Goal: Task Accomplishment & Management: Use online tool/utility

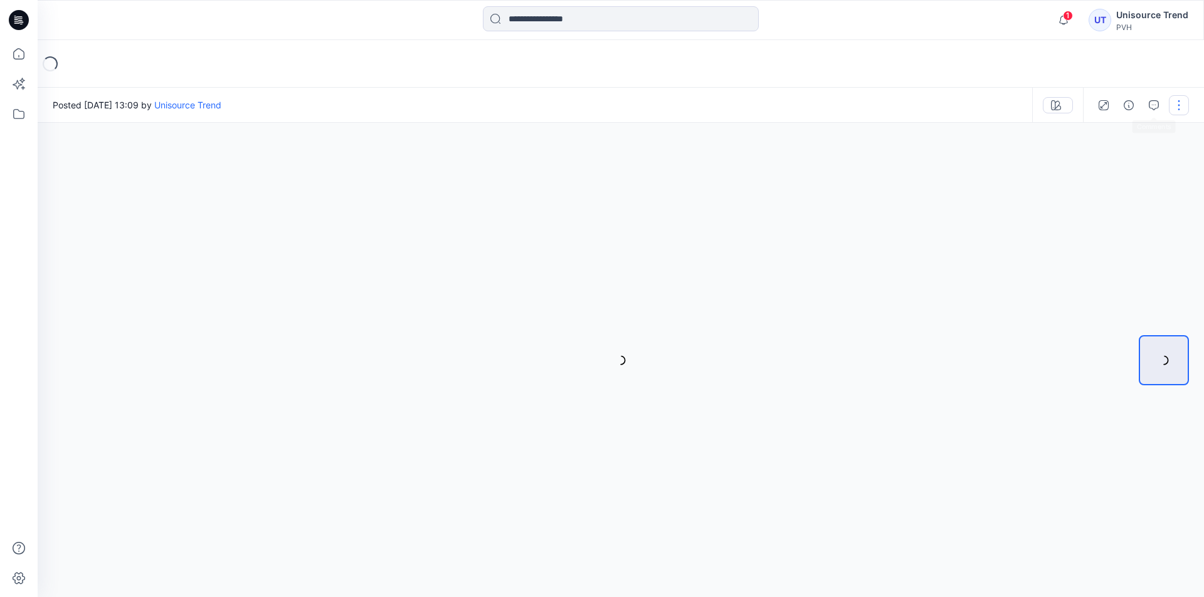
click at [1169, 105] on button "button" at bounding box center [1179, 105] width 20 height 20
click at [1185, 107] on button "button" at bounding box center [1179, 105] width 20 height 20
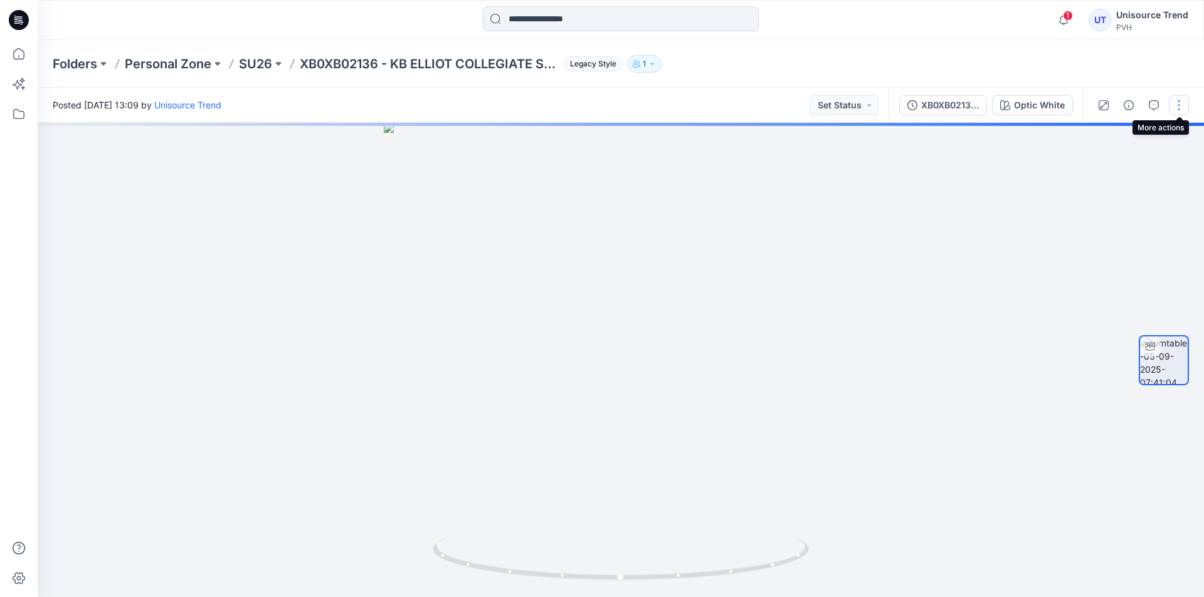
click at [1175, 109] on button "button" at bounding box center [1179, 105] width 20 height 20
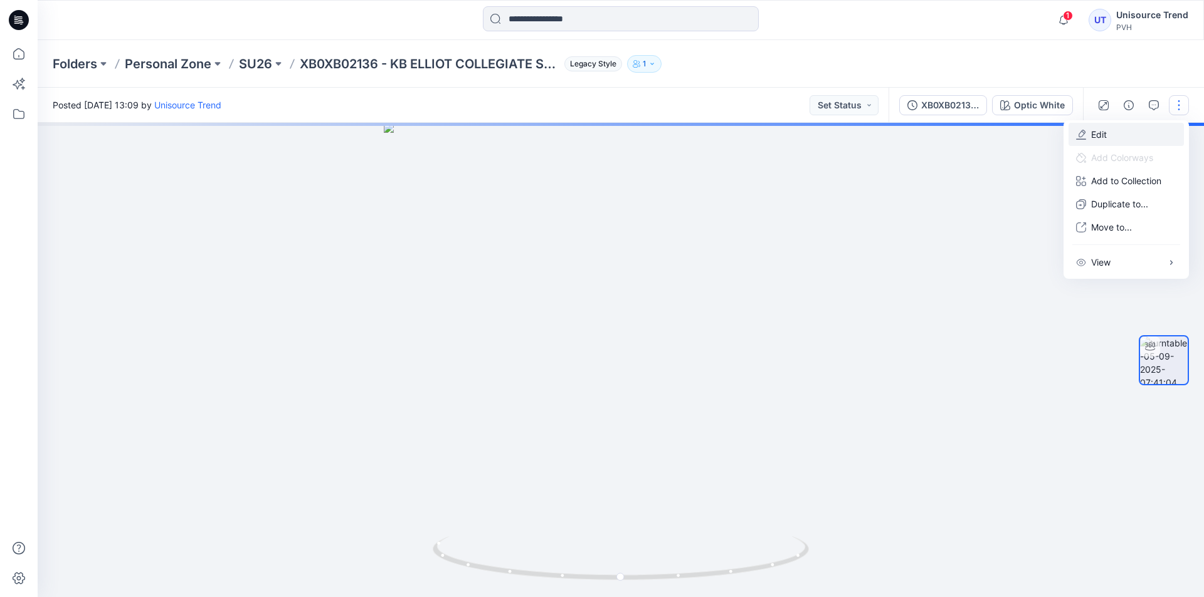
click at [1148, 130] on button "Edit" at bounding box center [1125, 134] width 115 height 23
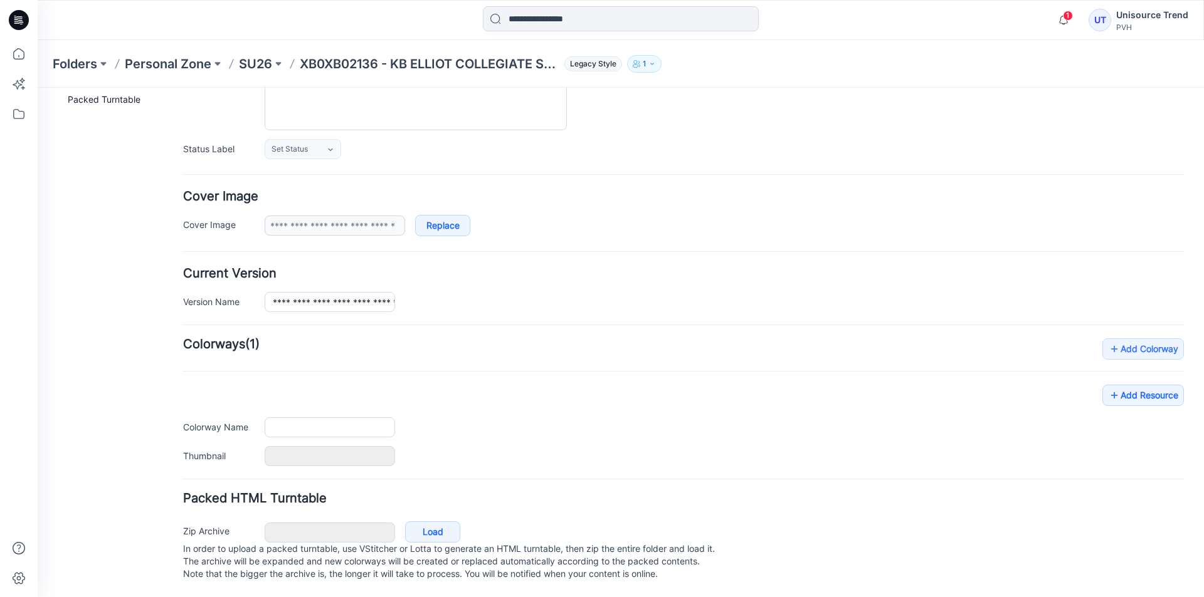
type input "**********"
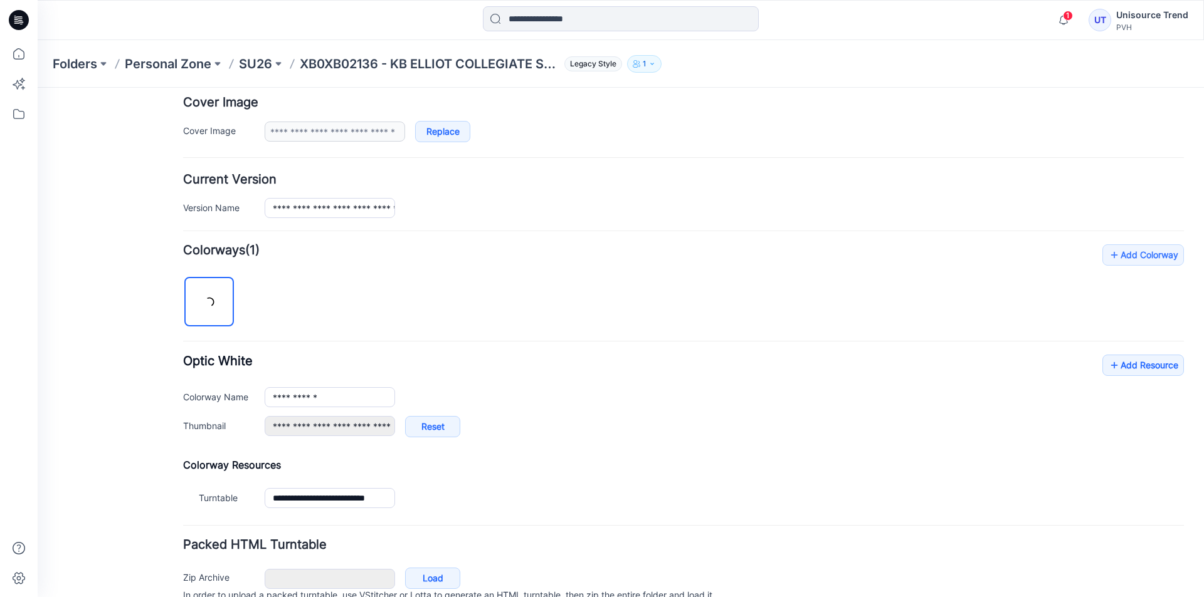
scroll to position [294, 0]
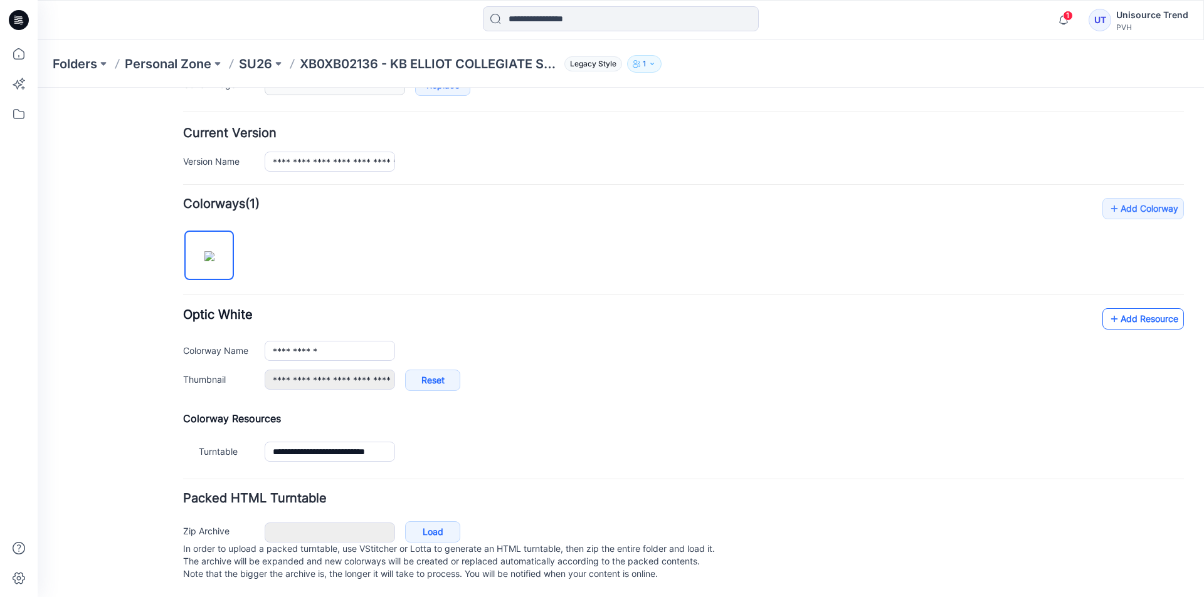
click at [1151, 308] on link "Add Resource" at bounding box center [1142, 318] width 81 height 21
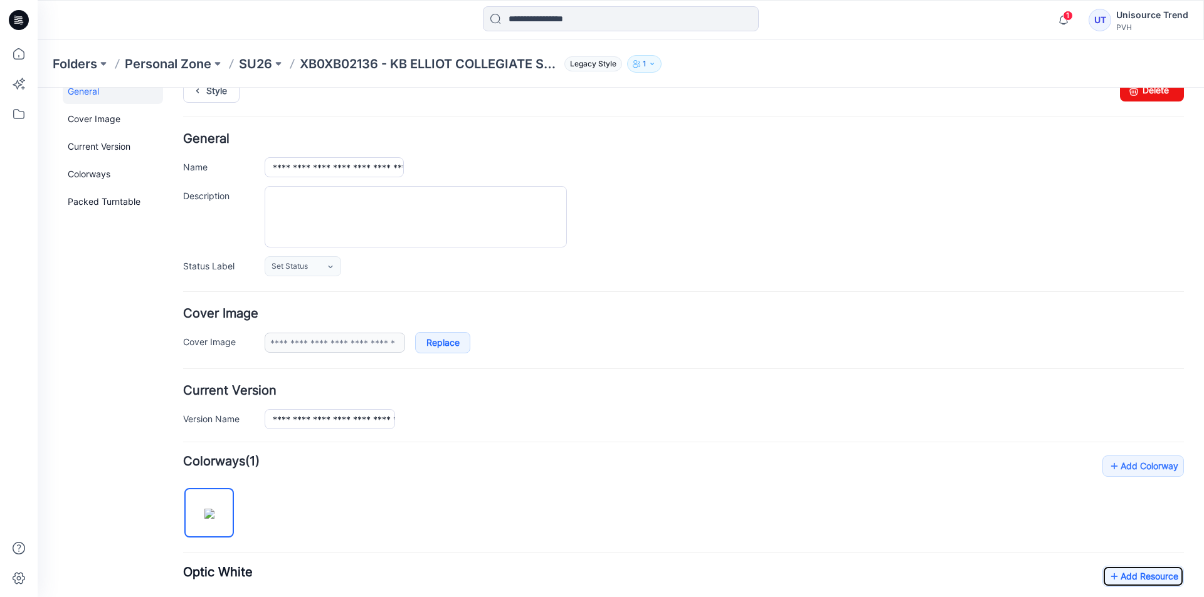
scroll to position [0, 0]
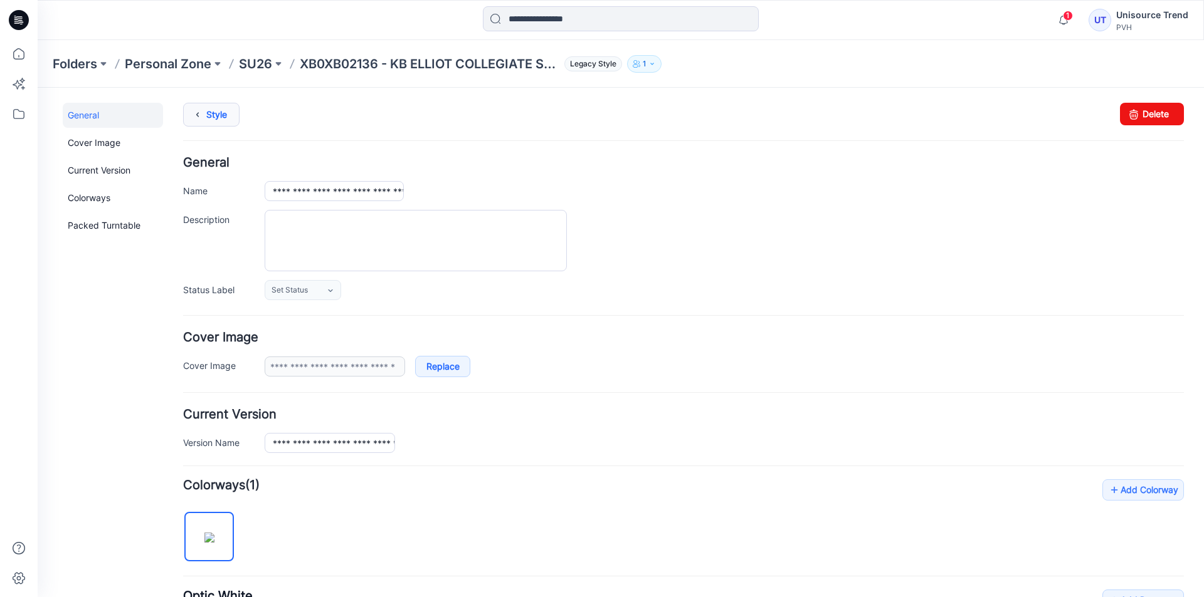
click at [186, 112] on link "Style" at bounding box center [211, 115] width 56 height 24
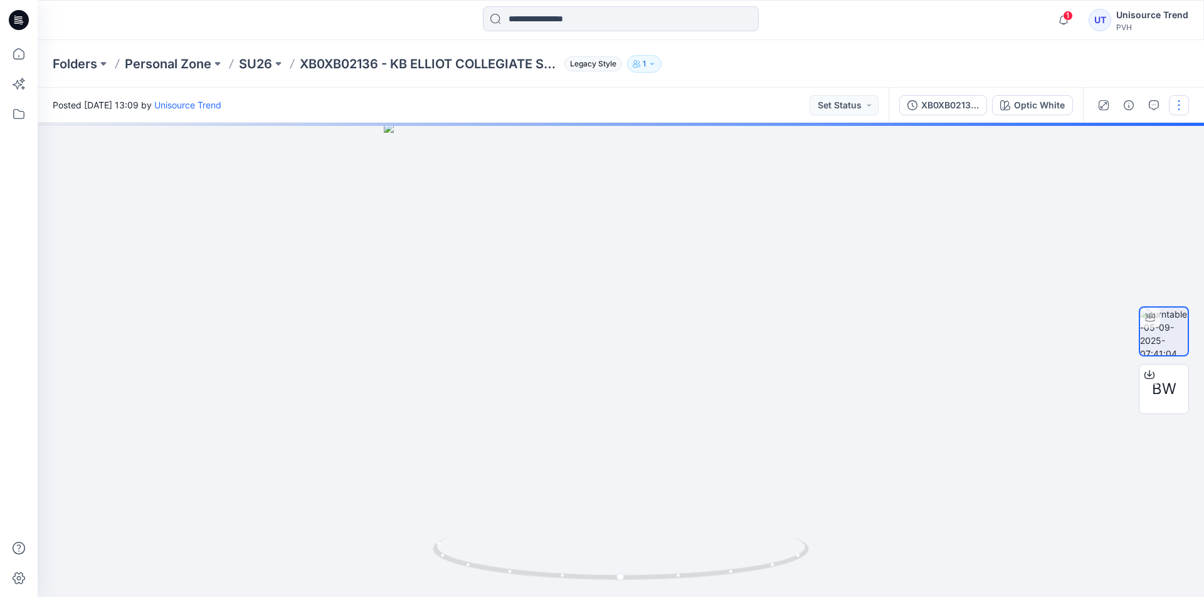
click at [1179, 107] on button "button" at bounding box center [1179, 105] width 20 height 20
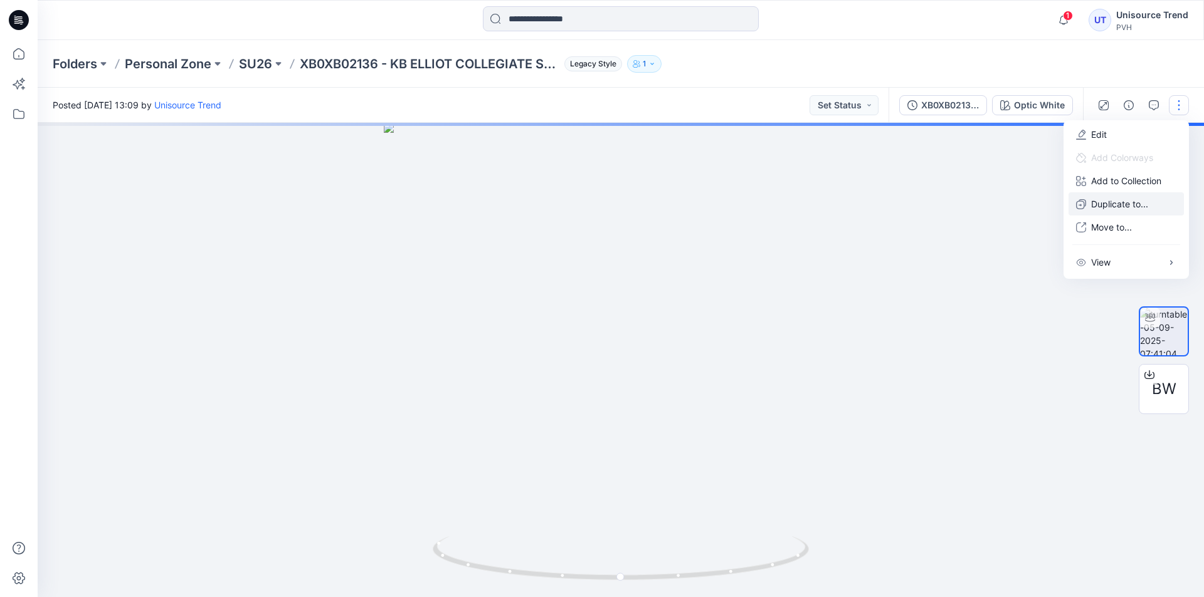
click at [1094, 202] on p "Duplicate to..." at bounding box center [1119, 203] width 57 height 13
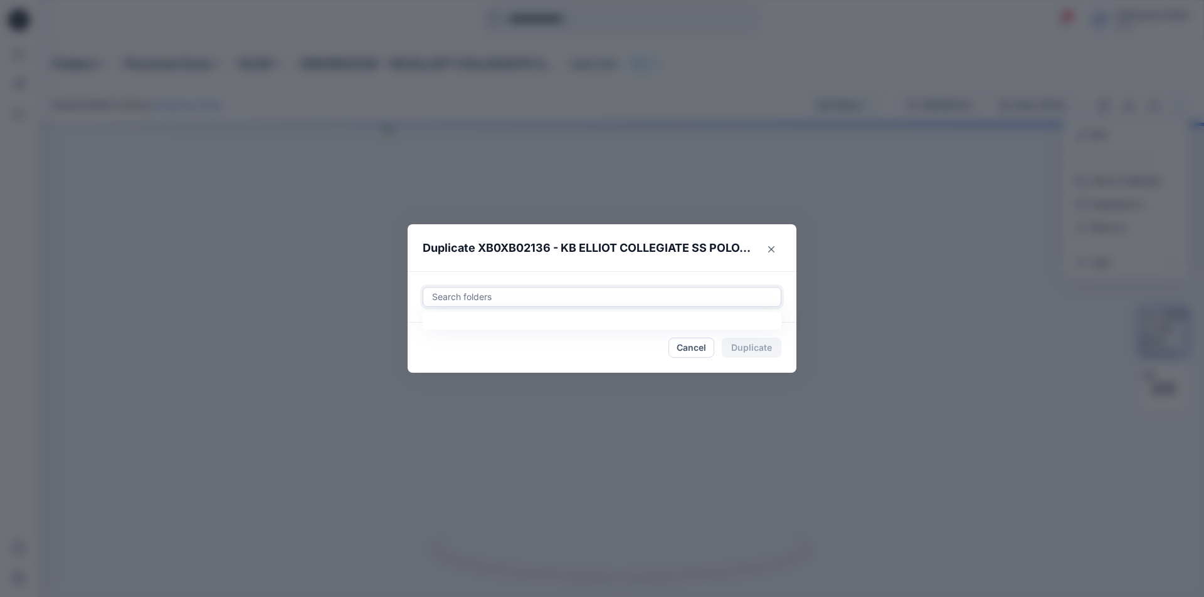
click at [502, 292] on div at bounding box center [602, 297] width 342 height 15
click at [441, 327] on div at bounding box center [441, 328] width 10 height 10
type input "********"
click at [409, 357] on footer "Cancel Duplicate" at bounding box center [601, 348] width 389 height 50
click at [742, 344] on button "Duplicate" at bounding box center [752, 348] width 60 height 20
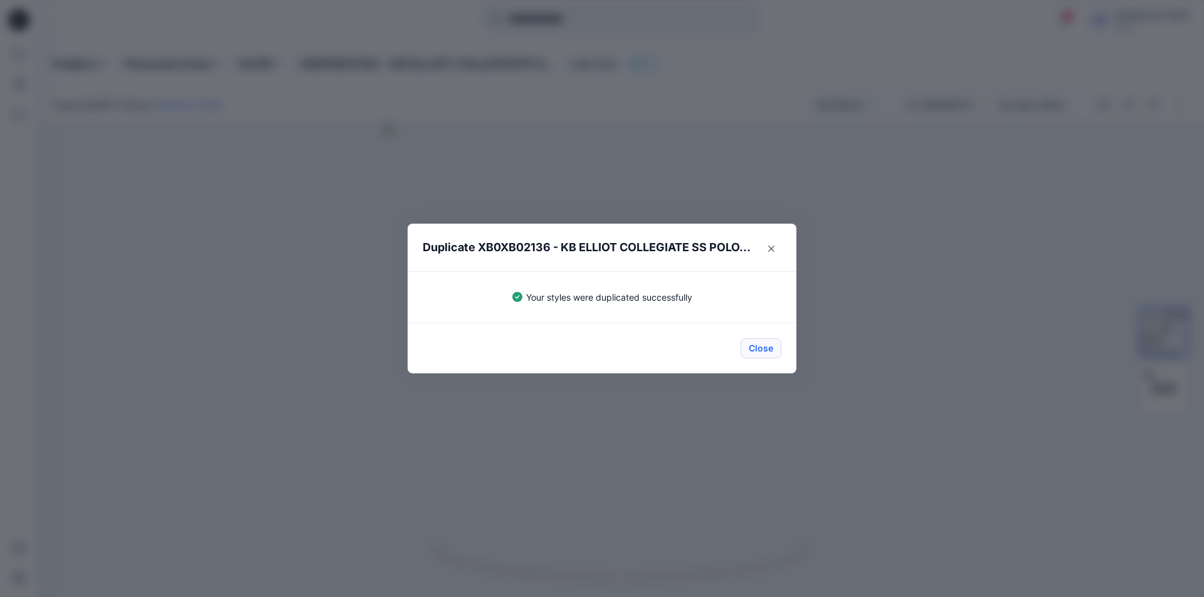
click at [745, 349] on button "Close" at bounding box center [760, 349] width 41 height 20
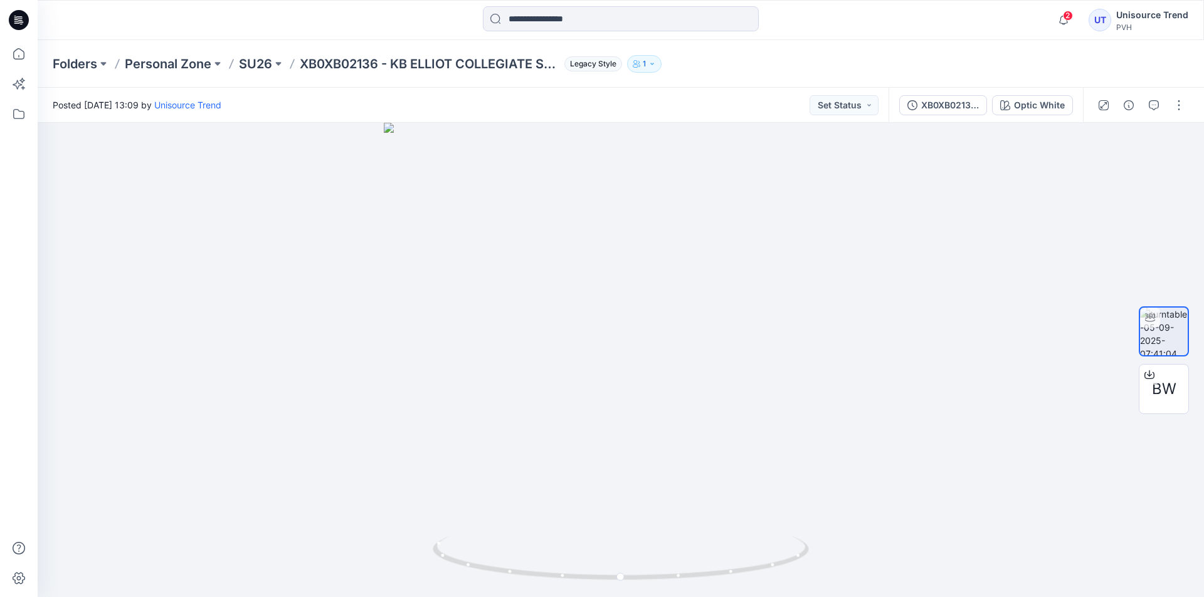
click at [4, 23] on div at bounding box center [19, 20] width 40 height 40
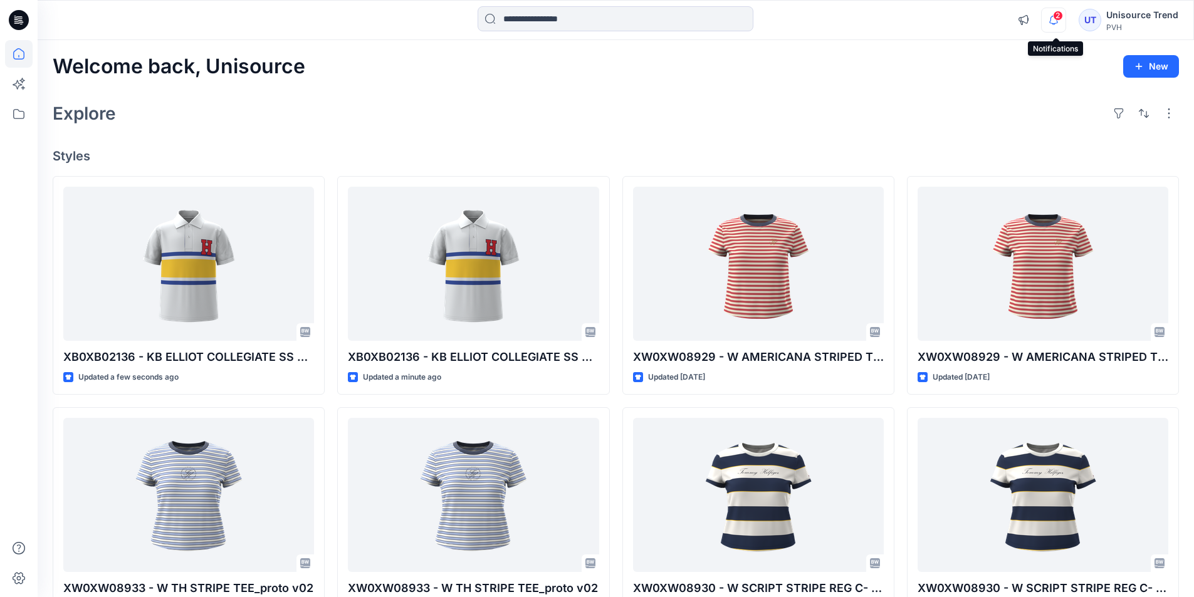
click at [1060, 27] on icon "button" at bounding box center [1054, 20] width 24 height 25
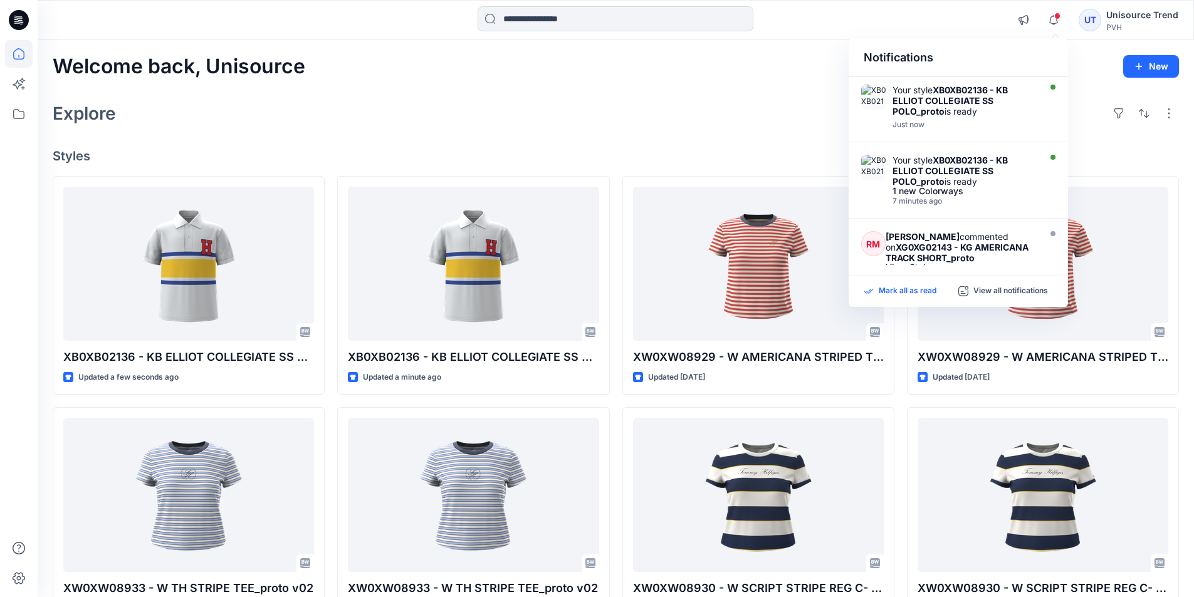
click at [908, 295] on p "Mark all as read" at bounding box center [908, 291] width 58 height 11
